Goal: Information Seeking & Learning: Learn about a topic

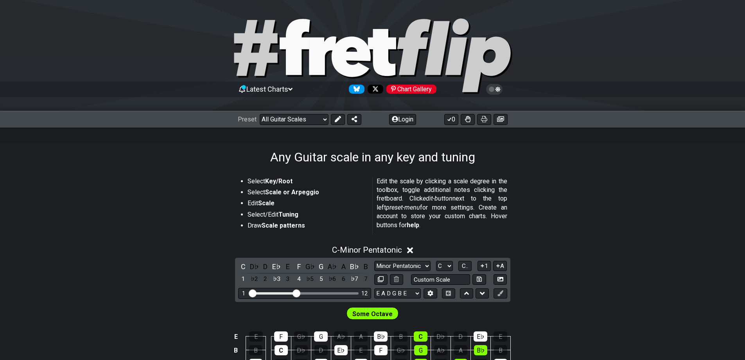
click at [399, 114] on button "Login" at bounding box center [402, 119] width 27 height 11
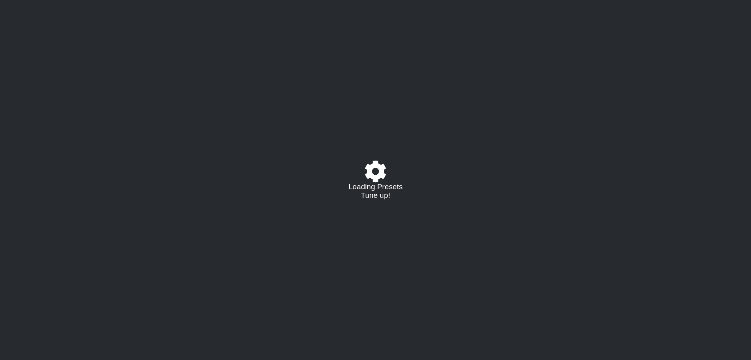
select select "/guitar-scales"
select select "C"
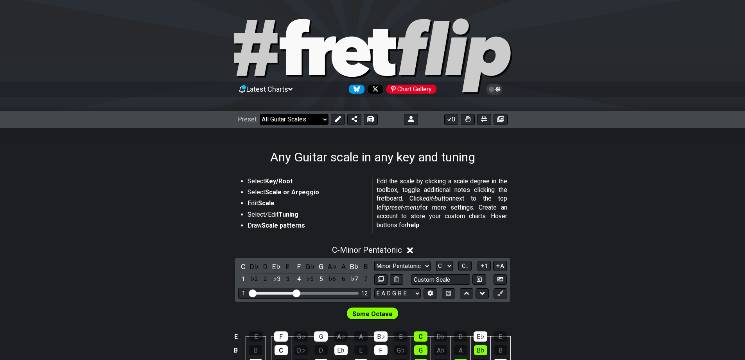
click at [317, 119] on select "Welcome to #fretflip! Initial Preset Custom Preset Minor Pentatonic Major Penta…" at bounding box center [294, 119] width 69 height 11
click at [260, 114] on select "Welcome to #fretflip! Initial Preset Custom Preset Minor Pentatonic Major Penta…" at bounding box center [294, 119] width 69 height 11
select select "/user-defined"
select select "A"
select select "Testing 1, 3 and 4"
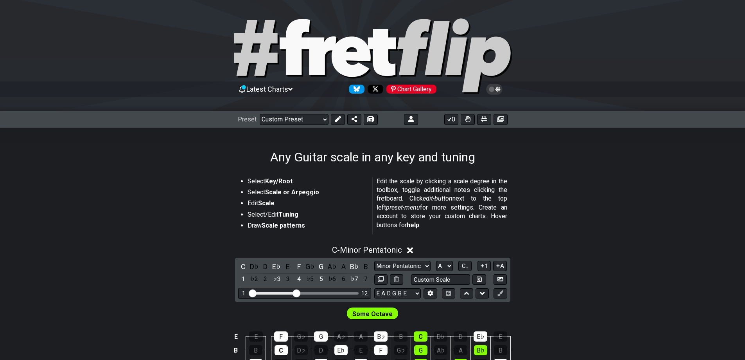
select select "C"
select select "A"
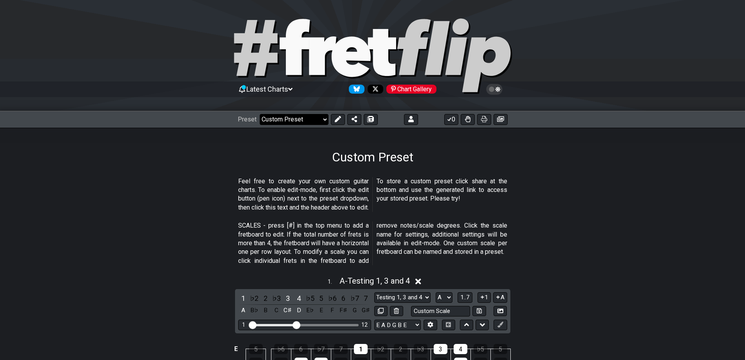
click at [306, 121] on select "Welcome to #fretflip! Initial Preset Custom Preset Minor Pentatonic Major Penta…" at bounding box center [294, 119] width 69 height 11
click at [260, 114] on select "Welcome to #fretflip! Initial Preset Custom Preset Minor Pentatonic Major Penta…" at bounding box center [294, 119] width 69 height 11
select select "/welcome"
select select "C"
select select "Minor Pentatonic"
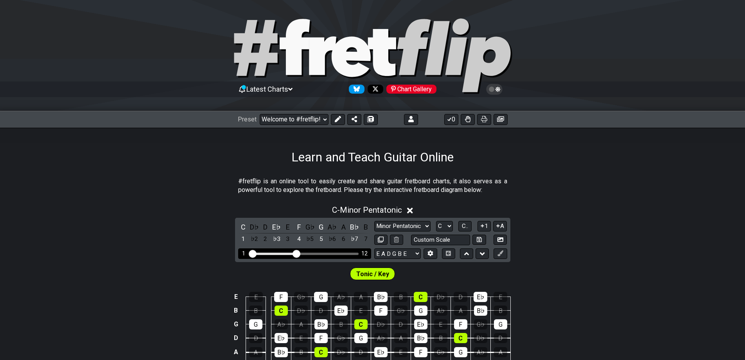
drag, startPoint x: 296, startPoint y: 258, endPoint x: 340, endPoint y: 258, distance: 44.2
click at [340, 258] on div "1 12" at bounding box center [304, 253] width 133 height 11
drag, startPoint x: 301, startPoint y: 251, endPoint x: 342, endPoint y: 252, distance: 41.1
click at [342, 252] on div "1 12" at bounding box center [304, 253] width 133 height 11
click at [339, 252] on div "Visible fret range" at bounding box center [304, 253] width 108 height 2
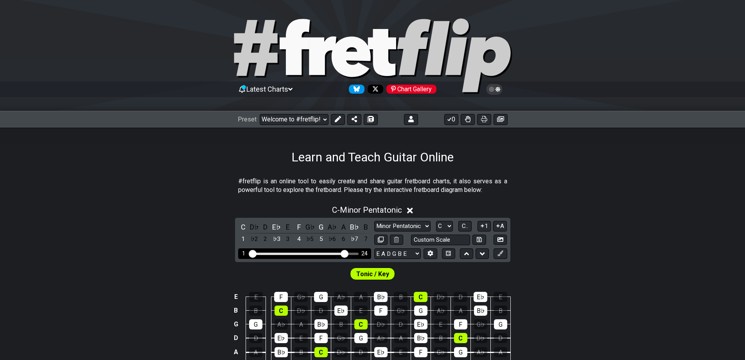
drag, startPoint x: 296, startPoint y: 256, endPoint x: 344, endPoint y: 259, distance: 48.7
click at [344, 253] on input "Visible fret range" at bounding box center [304, 253] width 111 height 0
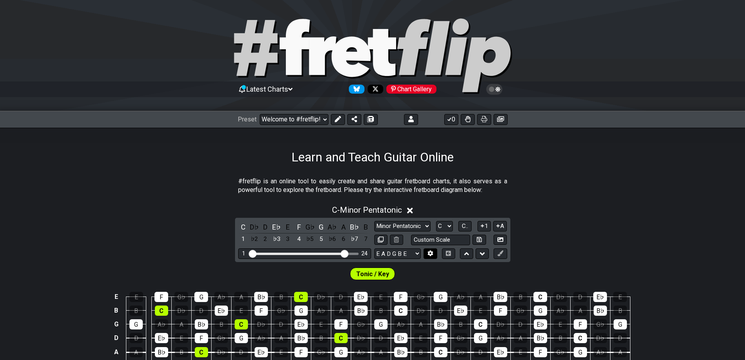
click at [430, 249] on button at bounding box center [430, 253] width 13 height 11
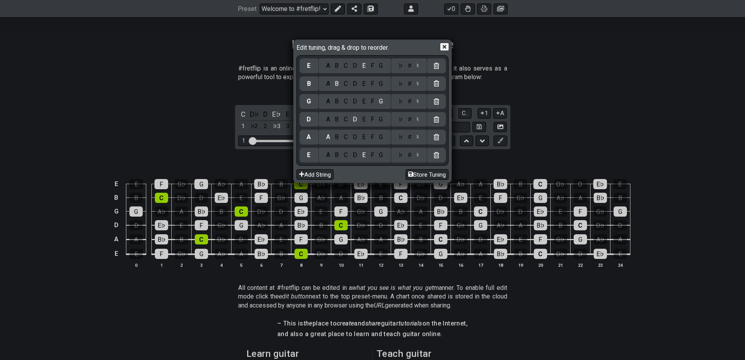
scroll to position [117, 0]
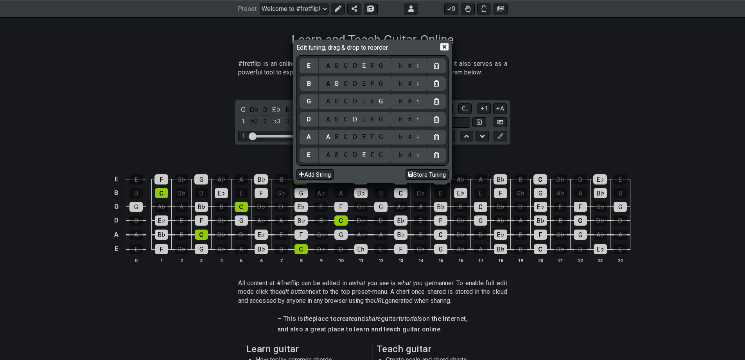
click at [448, 47] on icon at bounding box center [445, 46] width 8 height 7
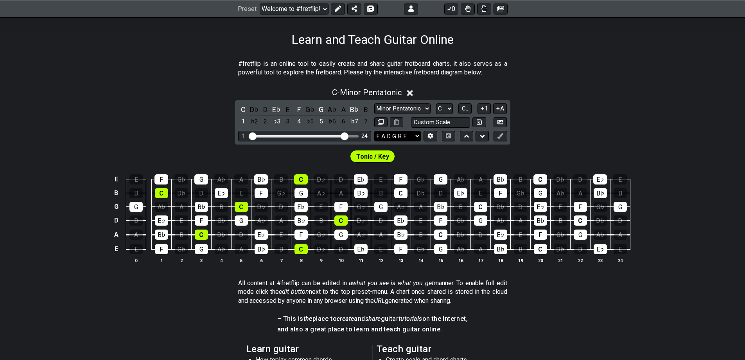
click at [410, 139] on select "E A D G B E E A D G B E E A D G B E B E A D F♯ B A D G C E A D A D G B E E♭ A♭ …" at bounding box center [398, 136] width 47 height 11
select select "B E A D G B E"
click at [375, 131] on select "E A D G B E E A D G B E E A D G B E B E A D F♯ B A D G C E A D A D G B E E♭ A♭ …" at bounding box center [398, 136] width 47 height 11
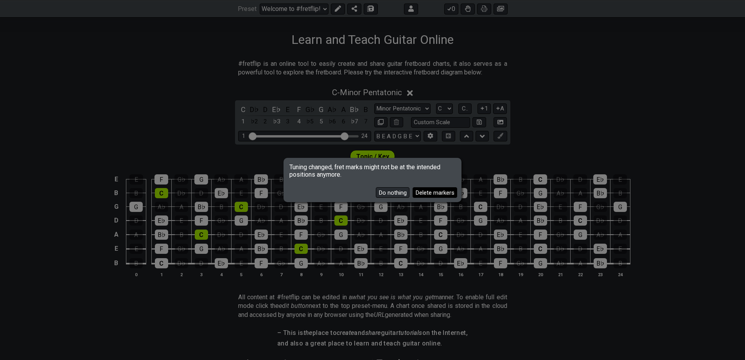
click at [427, 196] on button "Delete markers" at bounding box center [435, 192] width 45 height 11
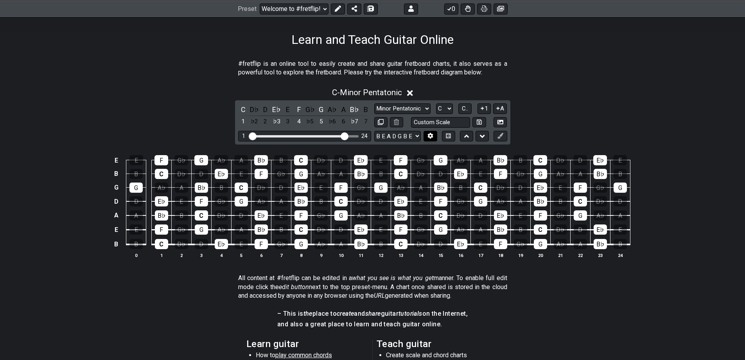
click at [432, 137] on icon at bounding box center [430, 136] width 5 height 6
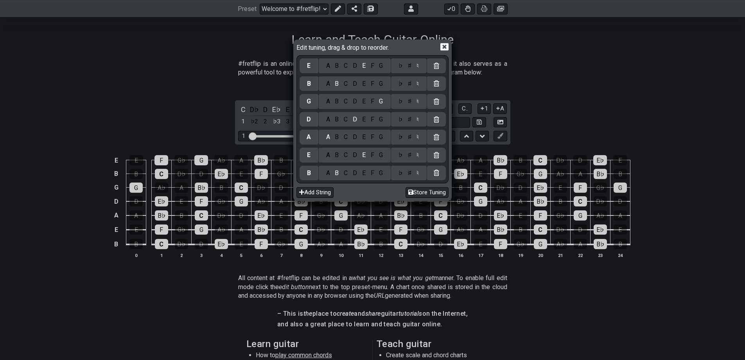
click at [355, 172] on div "D" at bounding box center [355, 173] width 9 height 9
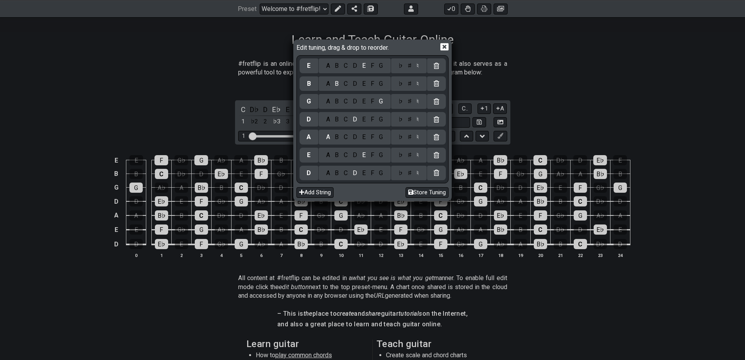
click at [326, 153] on div "A" at bounding box center [328, 155] width 9 height 9
click at [359, 154] on div "D" at bounding box center [355, 155] width 9 height 9
click at [446, 49] on icon at bounding box center [445, 46] width 8 height 7
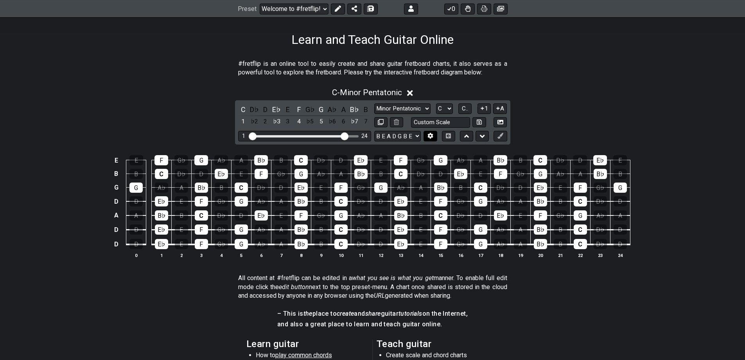
click at [426, 136] on button at bounding box center [430, 136] width 13 height 11
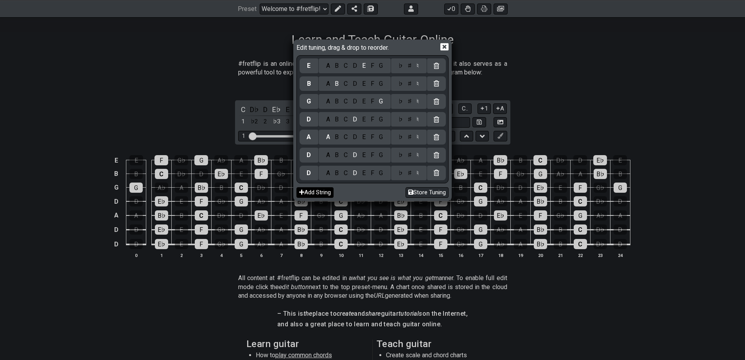
click at [329, 191] on button "Add String" at bounding box center [315, 192] width 37 height 11
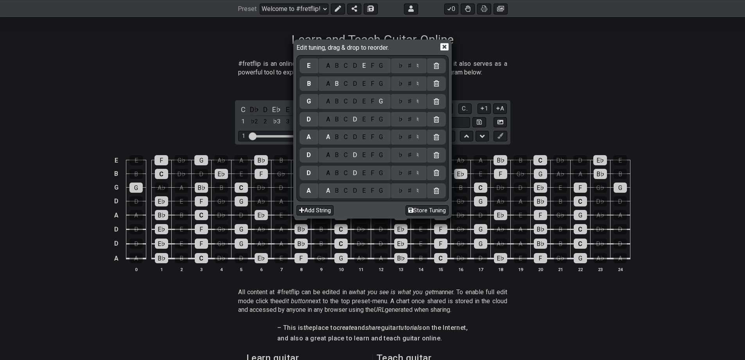
click at [354, 189] on div "D" at bounding box center [355, 190] width 9 height 9
click at [327, 178] on div "A B C D E F G" at bounding box center [355, 173] width 72 height 15
click at [330, 171] on div "A" at bounding box center [328, 173] width 9 height 9
click at [444, 47] on icon at bounding box center [445, 47] width 8 height 8
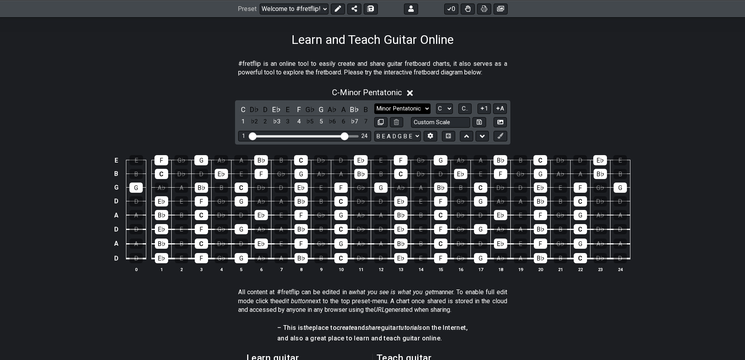
click at [419, 108] on select "Minor Pentatonic Click to edit Minor Pentatonic Major Pentatonic Minor Blues Ma…" at bounding box center [403, 108] width 56 height 11
select select "Minor / Aeolian"
click at [375, 103] on select "Minor Pentatonic Click to edit Minor Pentatonic Major Pentatonic Minor Blues Ma…" at bounding box center [403, 108] width 56 height 11
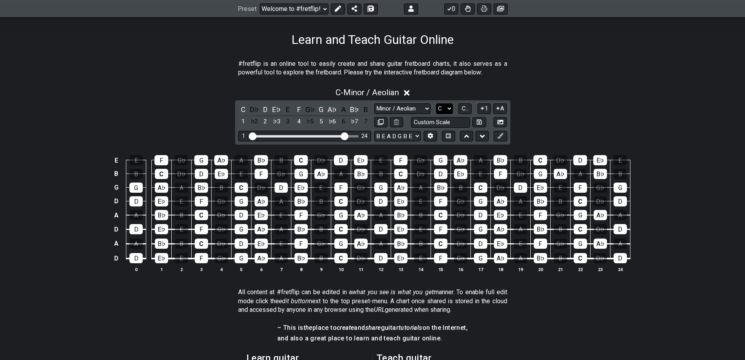
click at [448, 111] on select "A♭ A A♯ B♭ B C C♯ D♭ D D♯ E♭ E F F♯ G♭ G G♯" at bounding box center [444, 108] width 17 height 11
select select "G"
click at [436, 103] on select "A♭ A A♯ B♭ B C C♯ D♭ D D♯ E♭ E F F♯ G♭ G G♯" at bounding box center [444, 108] width 17 height 11
